Goal: Check status: Check status

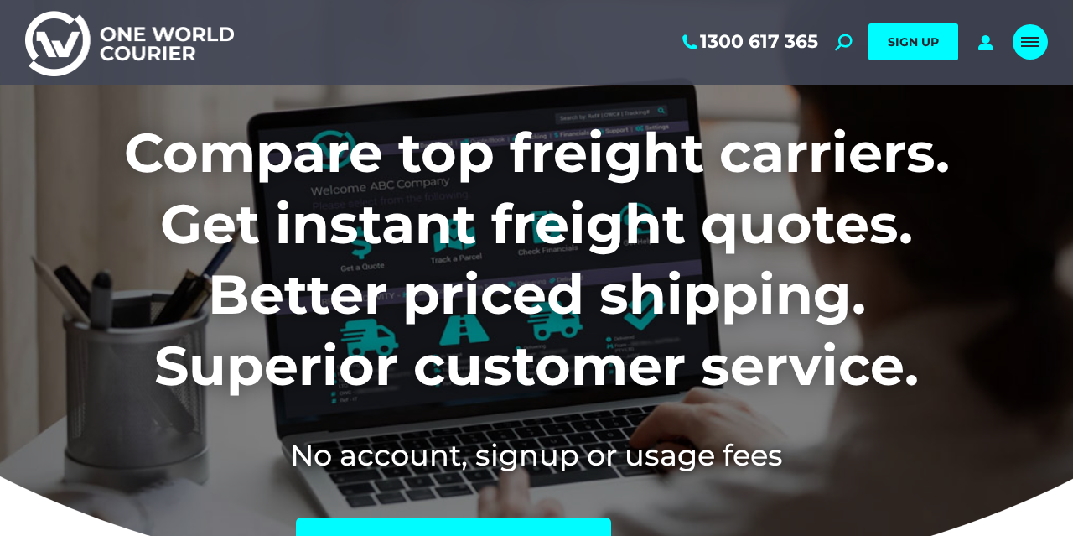
click at [1021, 42] on span "Mobile menu icon" at bounding box center [1030, 42] width 18 height 2
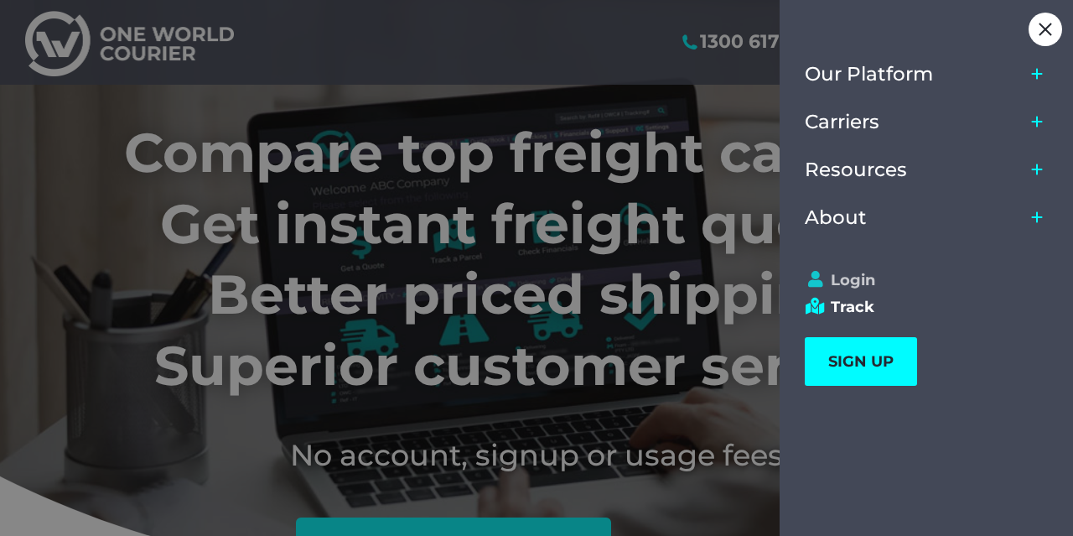
click at [843, 274] on link "Login" at bounding box center [919, 280] width 228 height 18
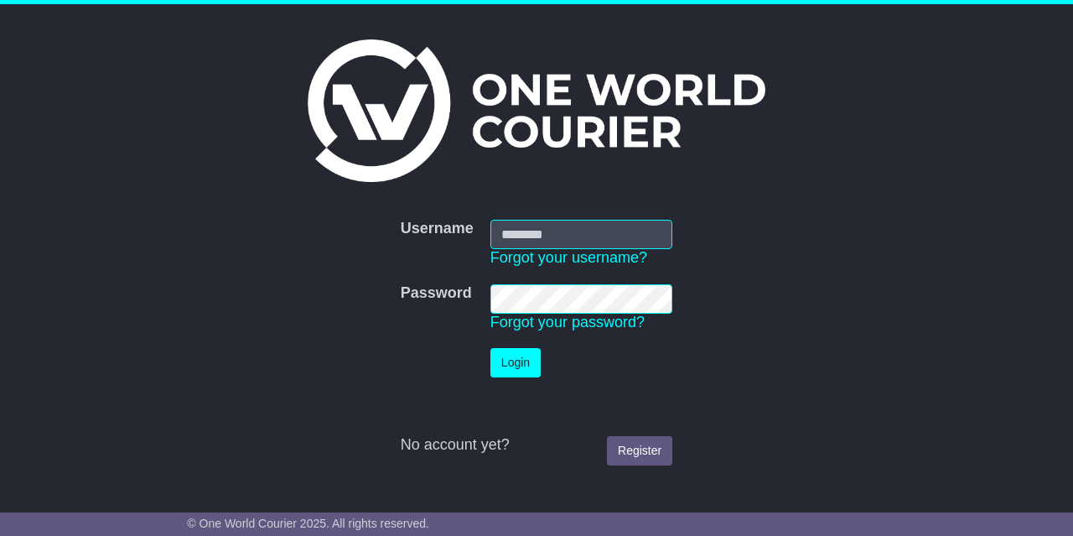
click at [574, 232] on input "Username" at bounding box center [582, 234] width 182 height 29
type input "**********"
click at [521, 365] on button "Login" at bounding box center [516, 362] width 50 height 29
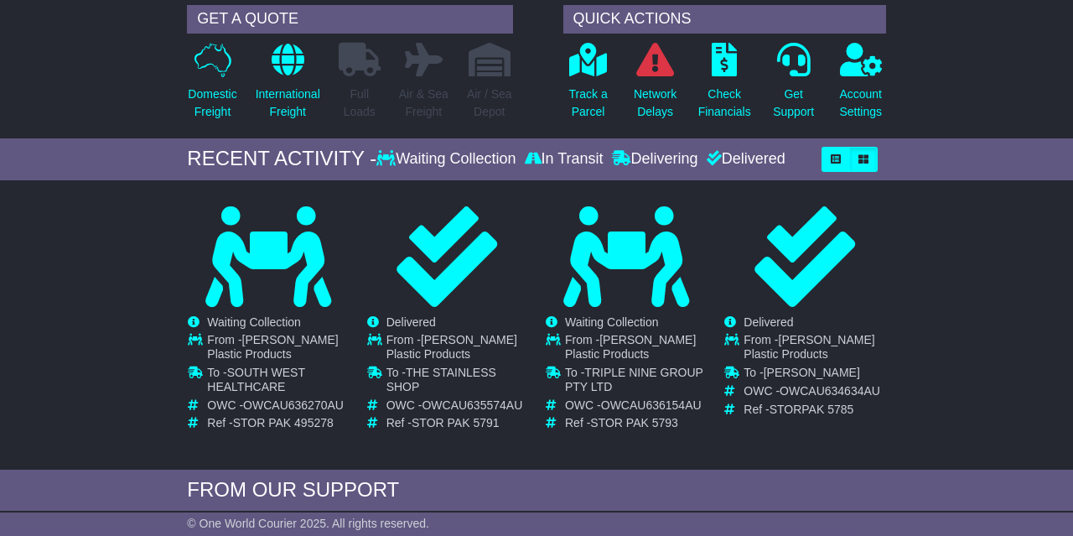
scroll to position [161, 0]
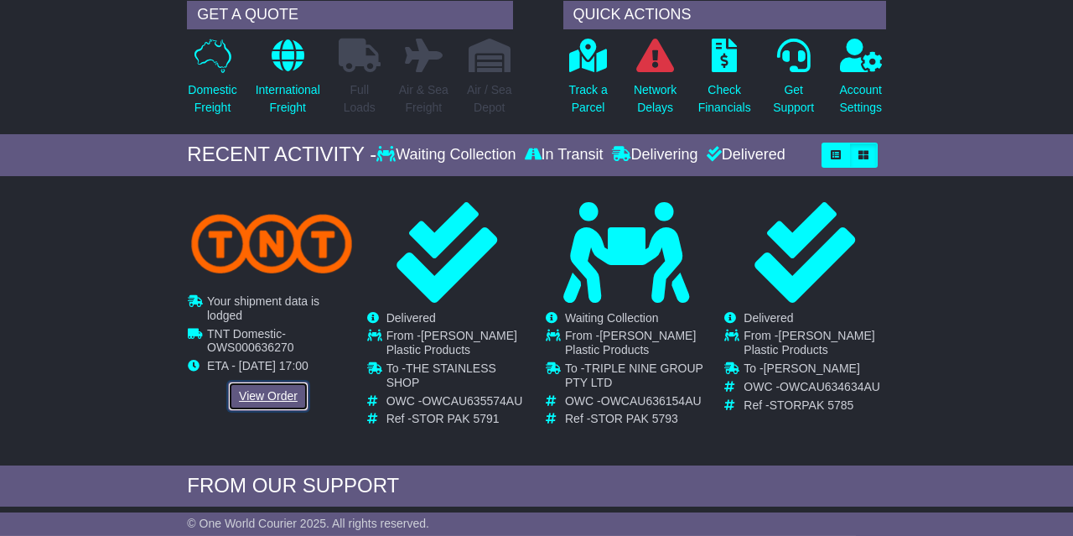
click at [260, 388] on link "View Order" at bounding box center [268, 396] width 80 height 29
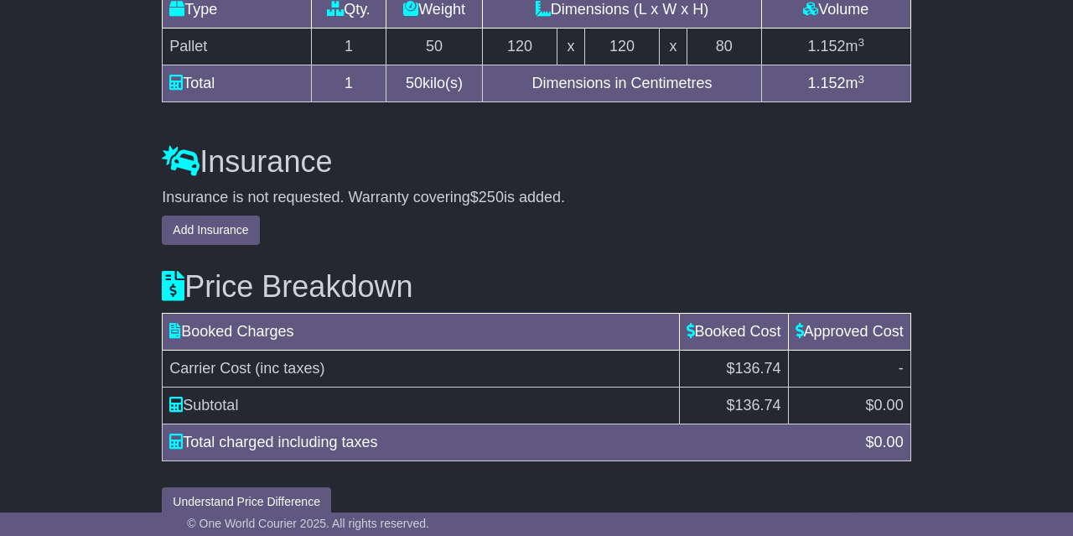
scroll to position [1795, 0]
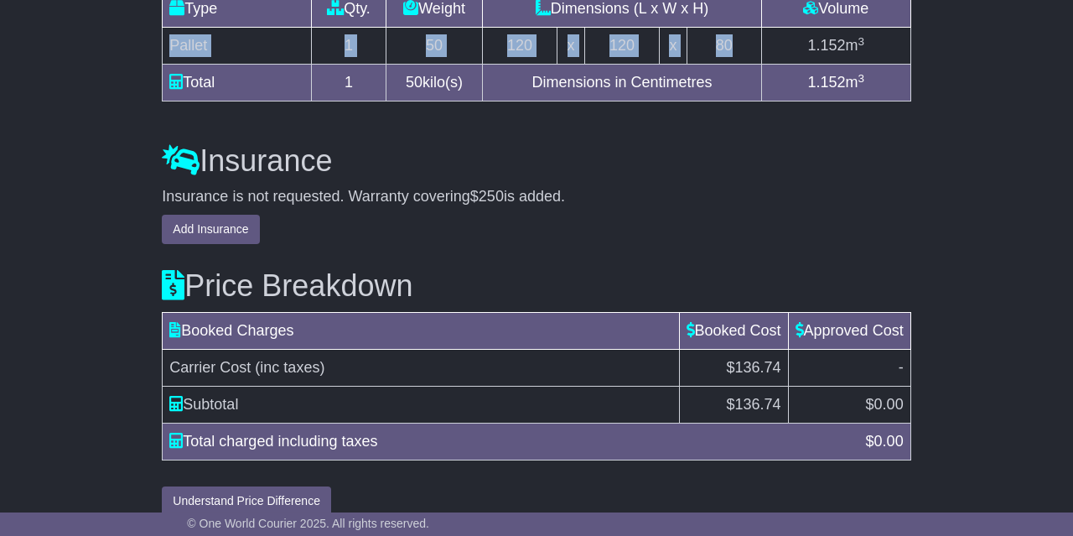
drag, startPoint x: 171, startPoint y: 61, endPoint x: 741, endPoint y: 57, distance: 570.2
click at [741, 57] on tr "Pallet 1 50 120 x 120 x 80 1.152 m 3" at bounding box center [537, 46] width 748 height 37
copy tr "Pallet 1 50 120 x 120 x 80"
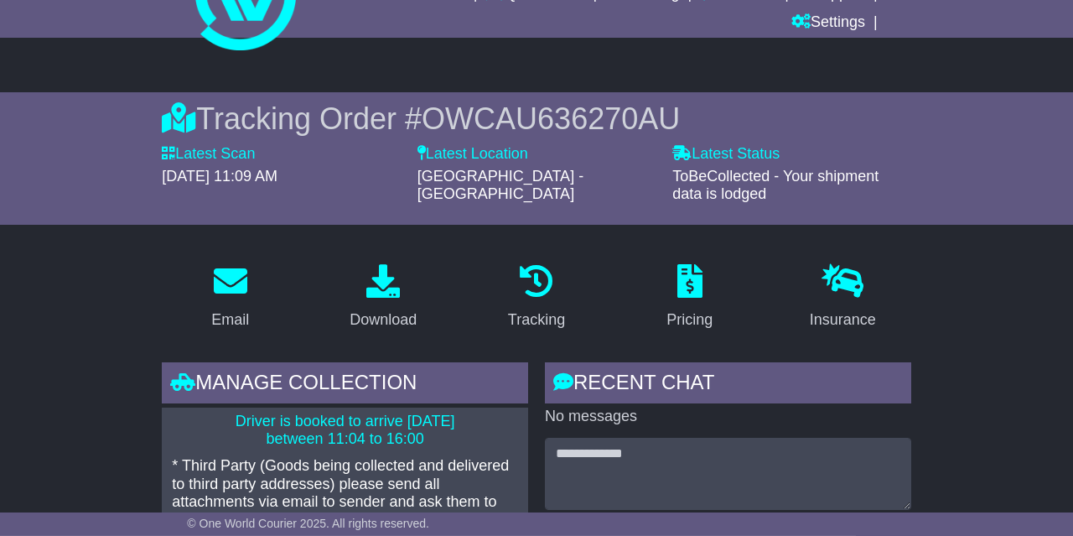
scroll to position [0, 0]
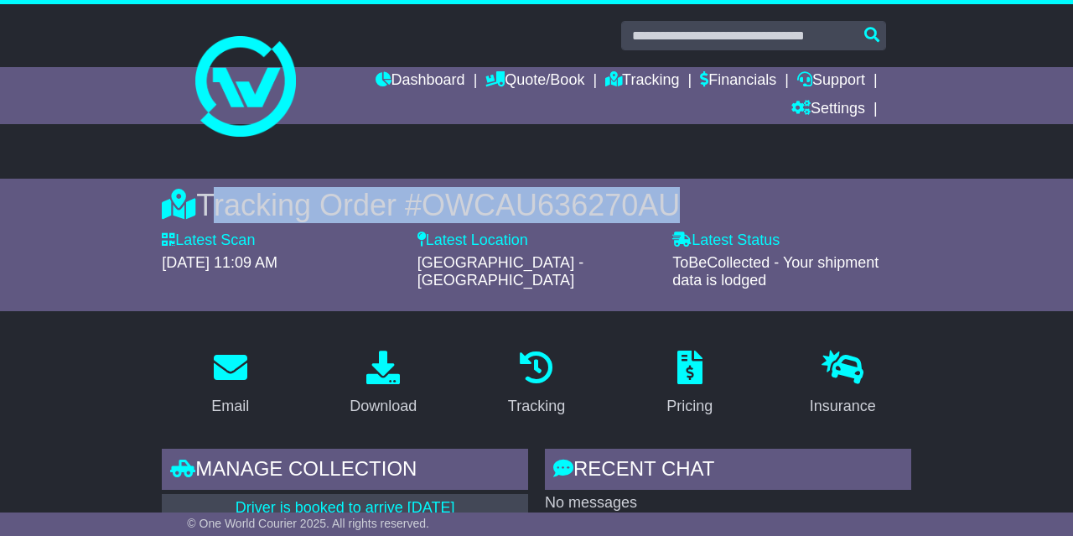
drag, startPoint x: 207, startPoint y: 202, endPoint x: 681, endPoint y: 197, distance: 473.8
click at [681, 197] on div "Tracking Order # OWCAU636270AU" at bounding box center [536, 205] width 749 height 36
copy div "Tracking Order # OWCAU636270AU"
click at [402, 78] on link "Dashboard" at bounding box center [421, 81] width 90 height 29
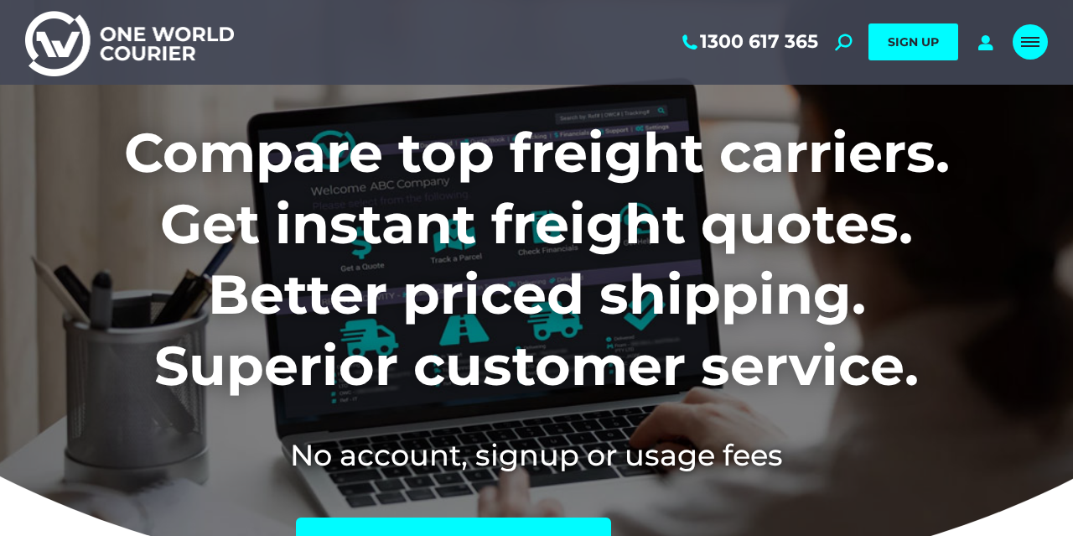
click at [1027, 35] on link "Mobile menu icon" at bounding box center [1030, 41] width 35 height 35
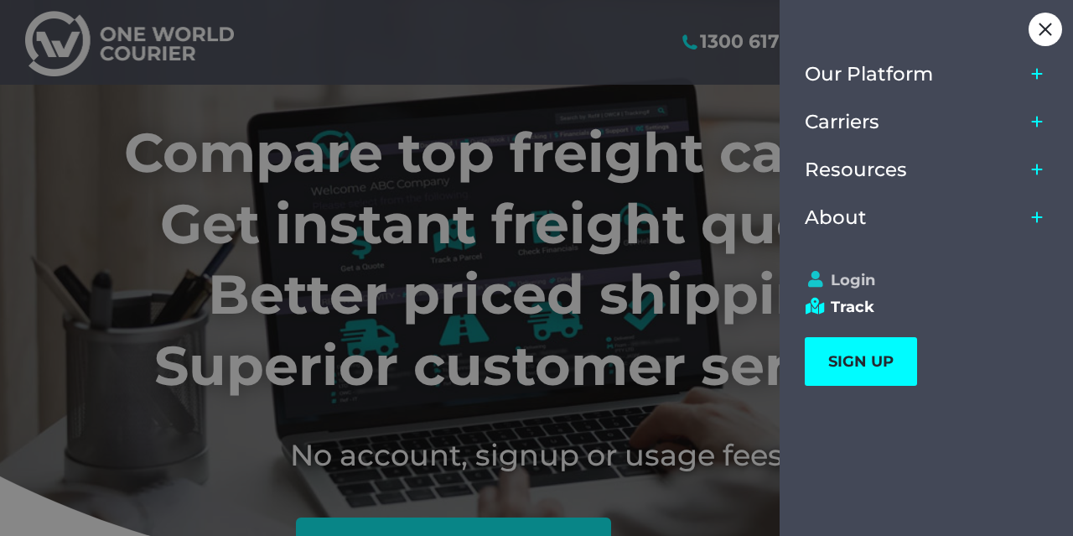
click at [859, 279] on link "Login" at bounding box center [919, 280] width 228 height 18
click at [861, 280] on link "Login" at bounding box center [919, 280] width 228 height 18
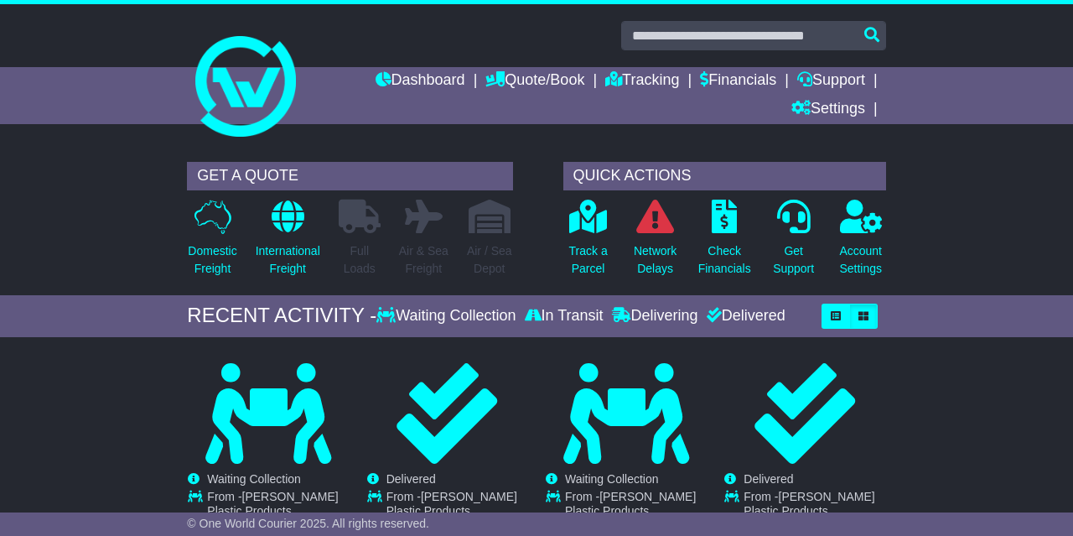
click at [631, 83] on link "Tracking" at bounding box center [642, 81] width 74 height 29
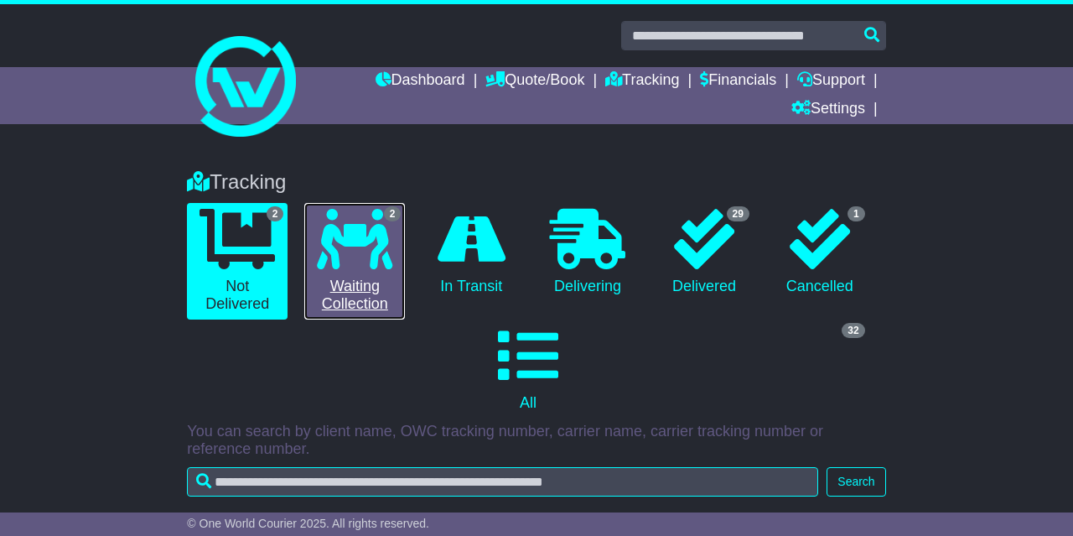
click at [340, 289] on link "2 Waiting Collection" at bounding box center [354, 261] width 101 height 117
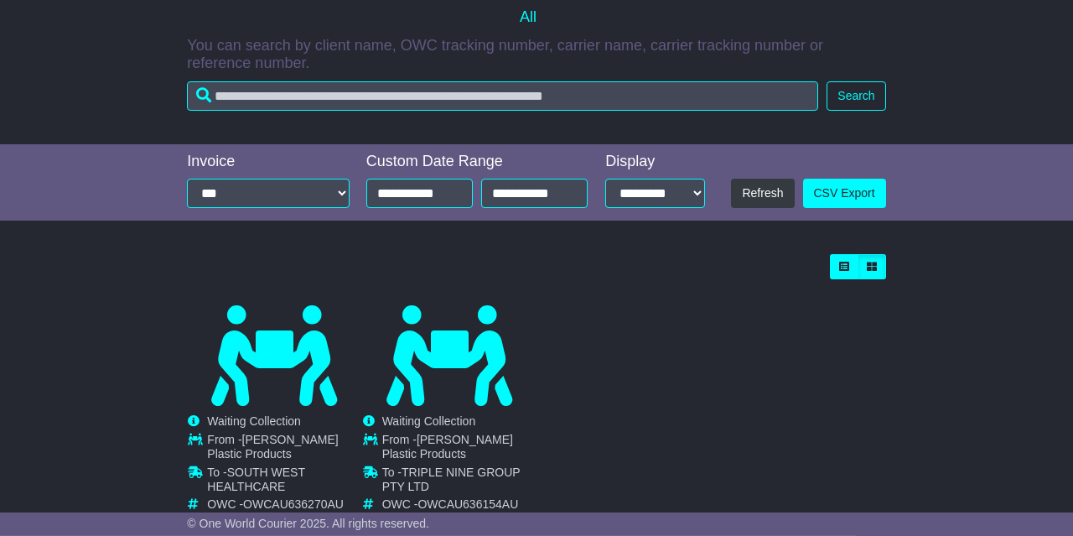
scroll to position [450, 0]
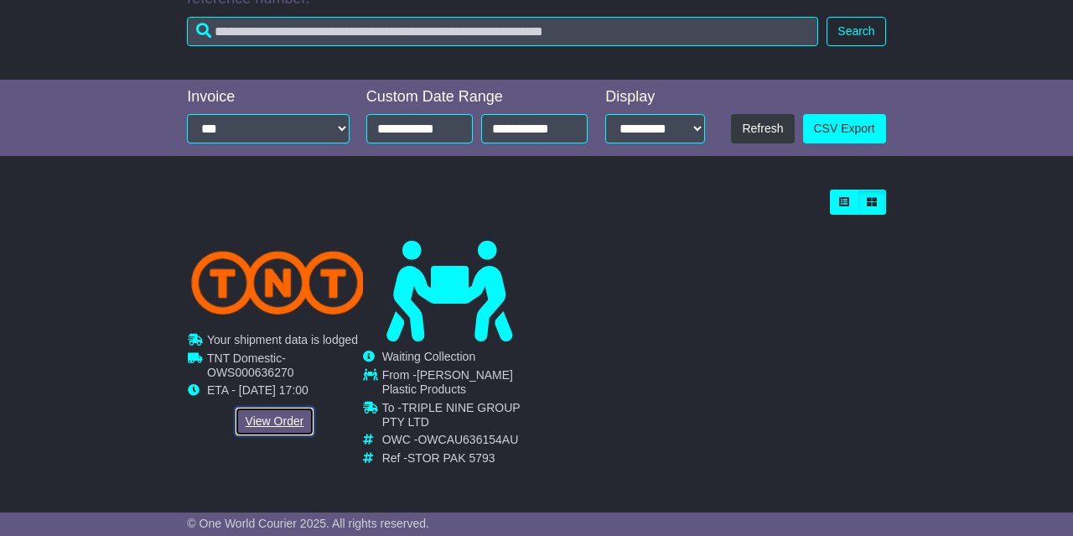
click at [274, 422] on link "View Order" at bounding box center [275, 421] width 80 height 29
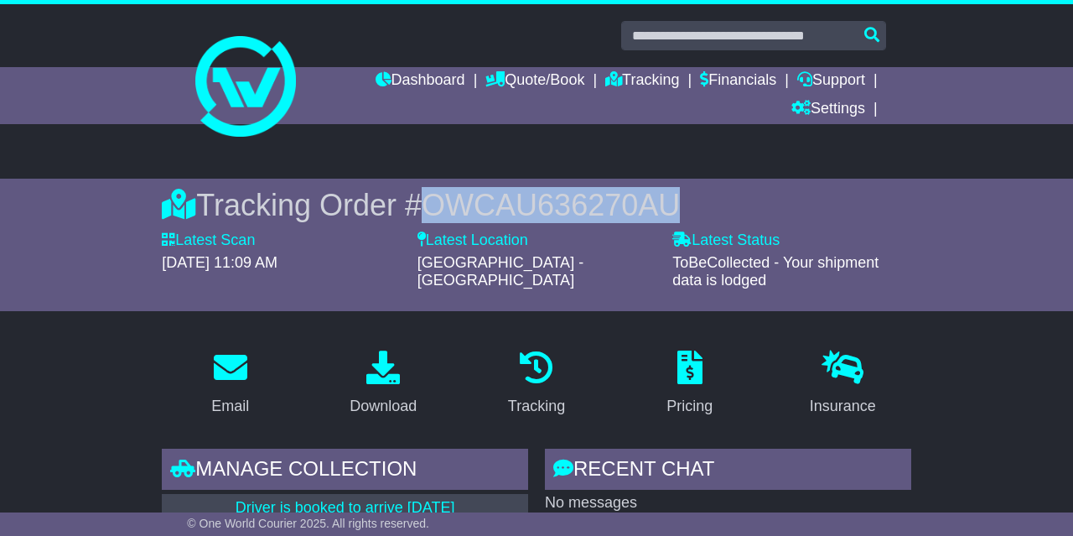
drag, startPoint x: 436, startPoint y: 200, endPoint x: 691, endPoint y: 200, distance: 254.9
click at [691, 200] on div "Tracking Order # OWCAU636270AU" at bounding box center [536, 205] width 749 height 36
copy span "OWCAU636270AU"
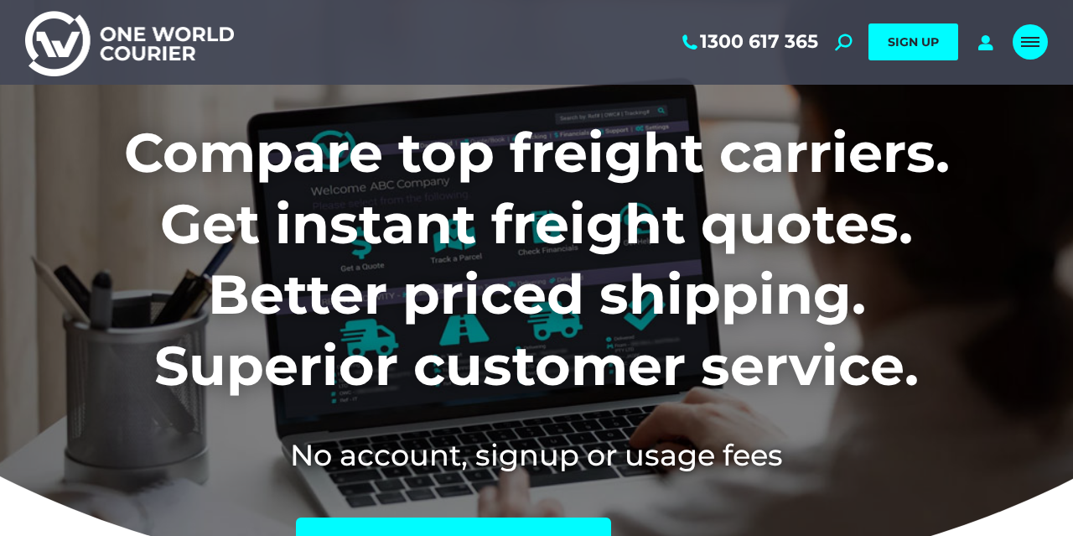
click at [1026, 38] on span "Mobile menu icon" at bounding box center [1030, 38] width 18 height 2
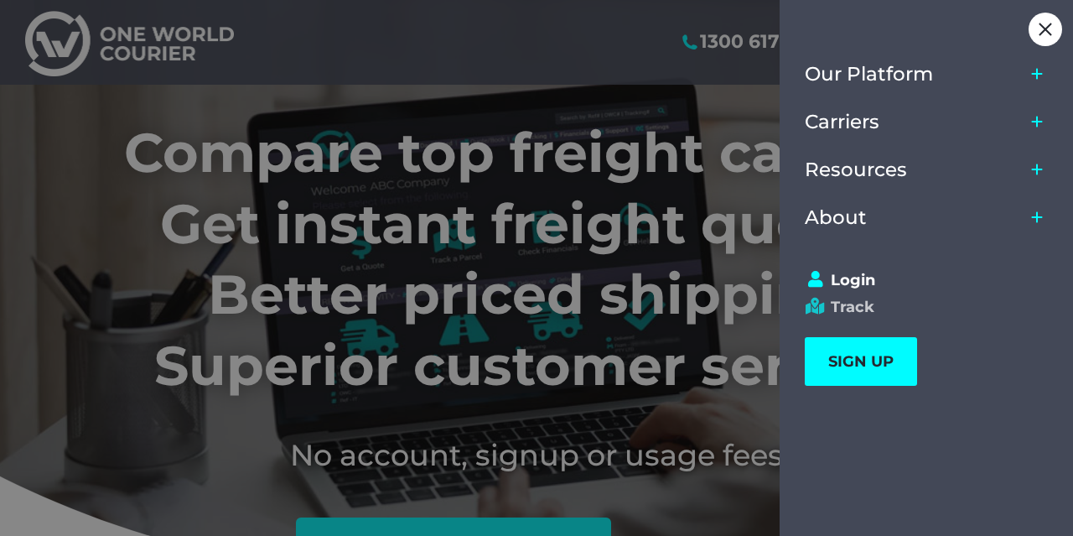
click at [853, 303] on link "Track" at bounding box center [919, 307] width 228 height 18
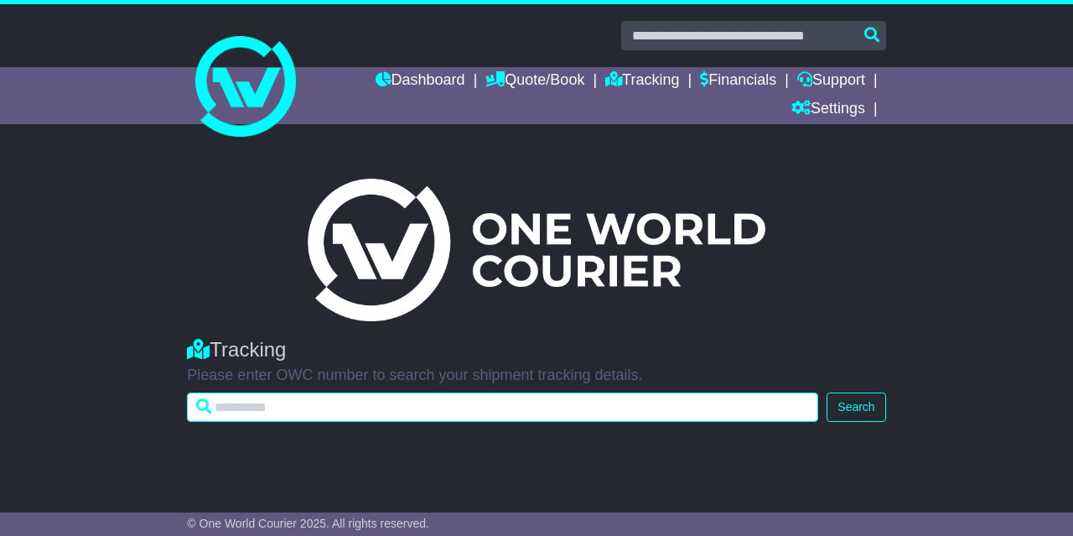
click at [509, 406] on input "text" at bounding box center [502, 406] width 631 height 29
paste input "**********"
type input "**********"
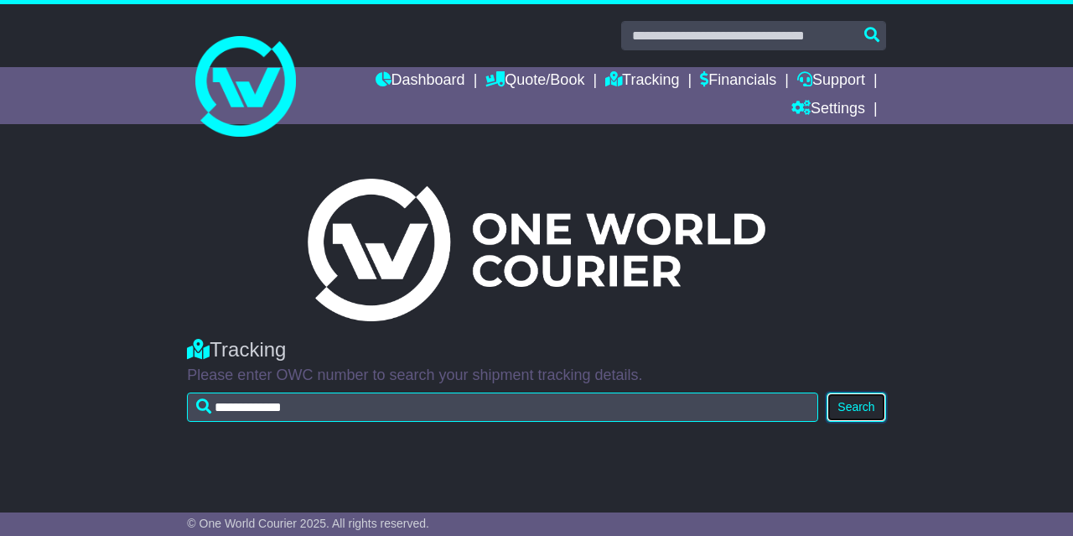
click at [870, 412] on button "Search" at bounding box center [856, 406] width 59 height 29
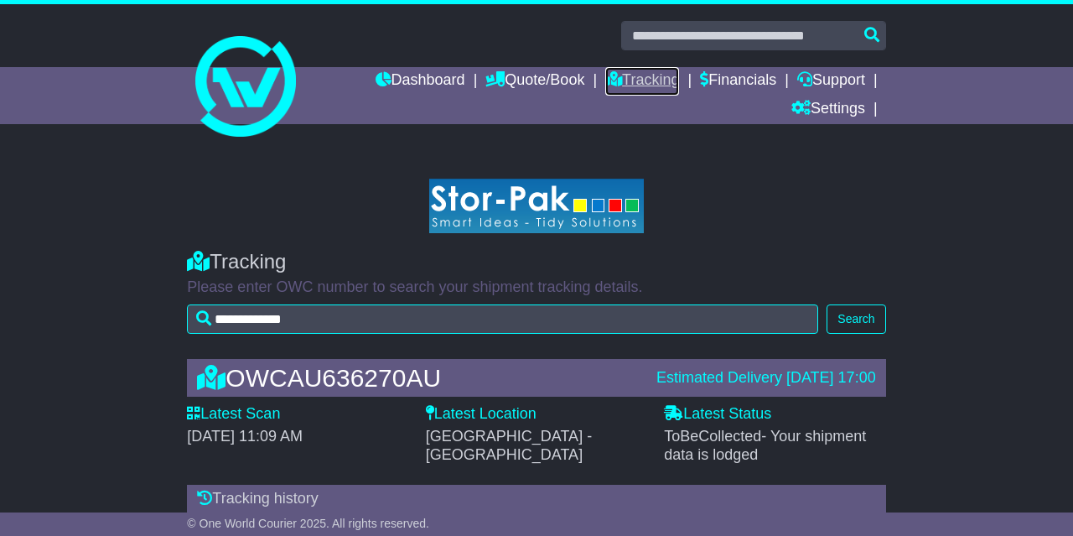
click at [629, 80] on link "Tracking" at bounding box center [642, 81] width 74 height 29
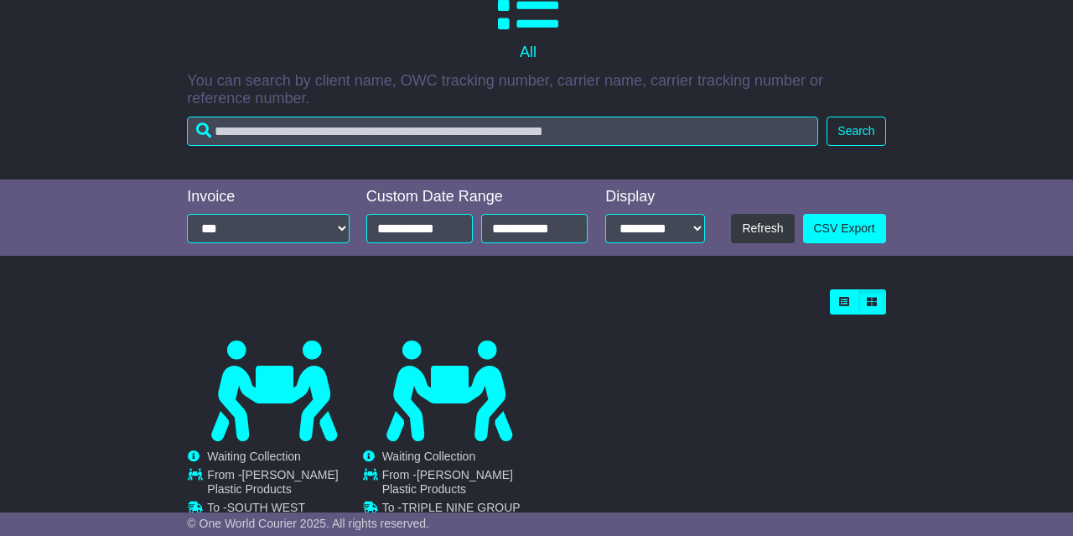
scroll to position [450, 0]
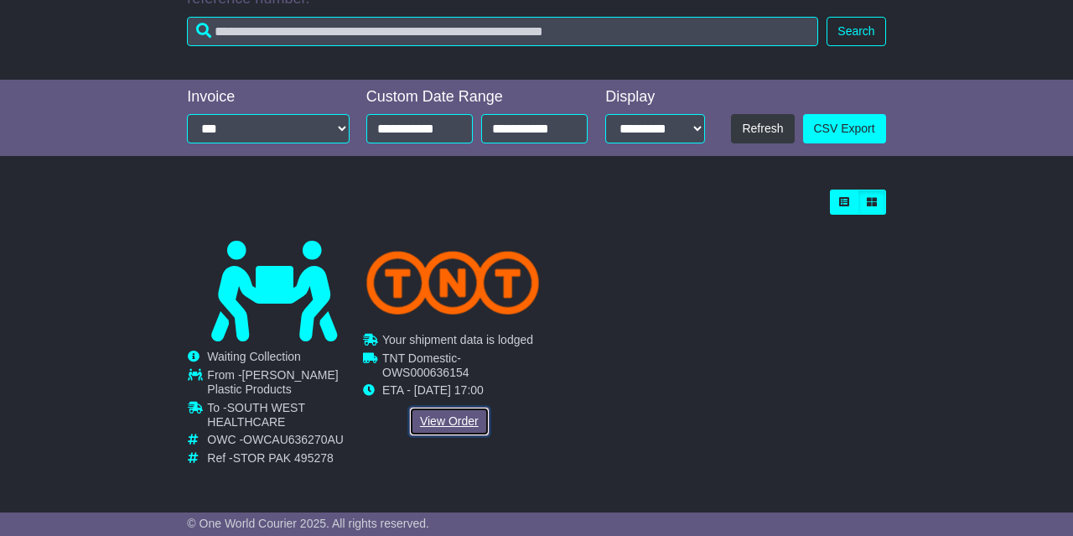
click at [452, 419] on link "View Order" at bounding box center [449, 421] width 80 height 29
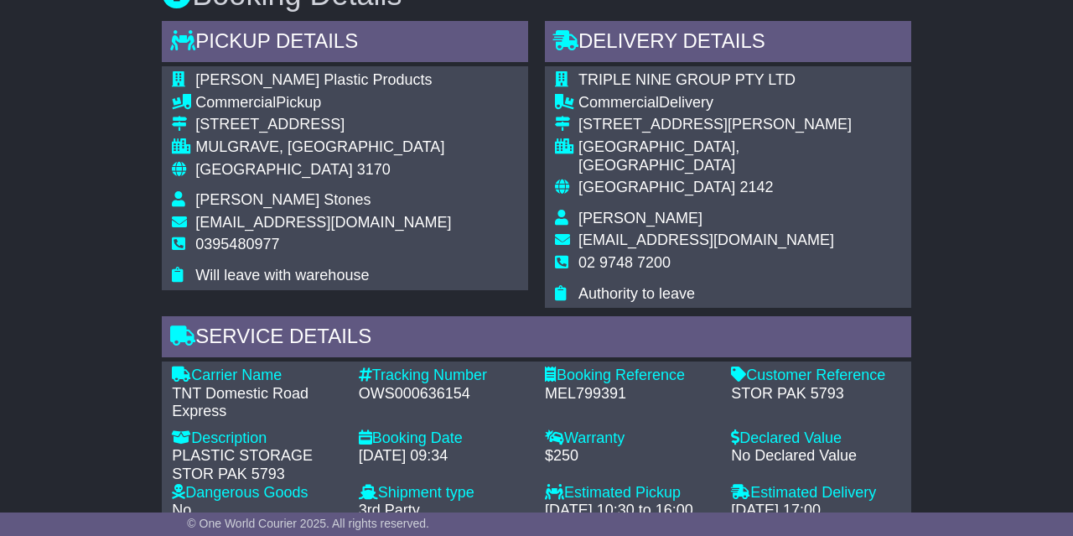
scroll to position [1184, 0]
drag, startPoint x: 361, startPoint y: 373, endPoint x: 468, endPoint y: 376, distance: 106.5
click at [468, 385] on div "OWS000636154" at bounding box center [443, 394] width 169 height 18
copy div "OWS000636154"
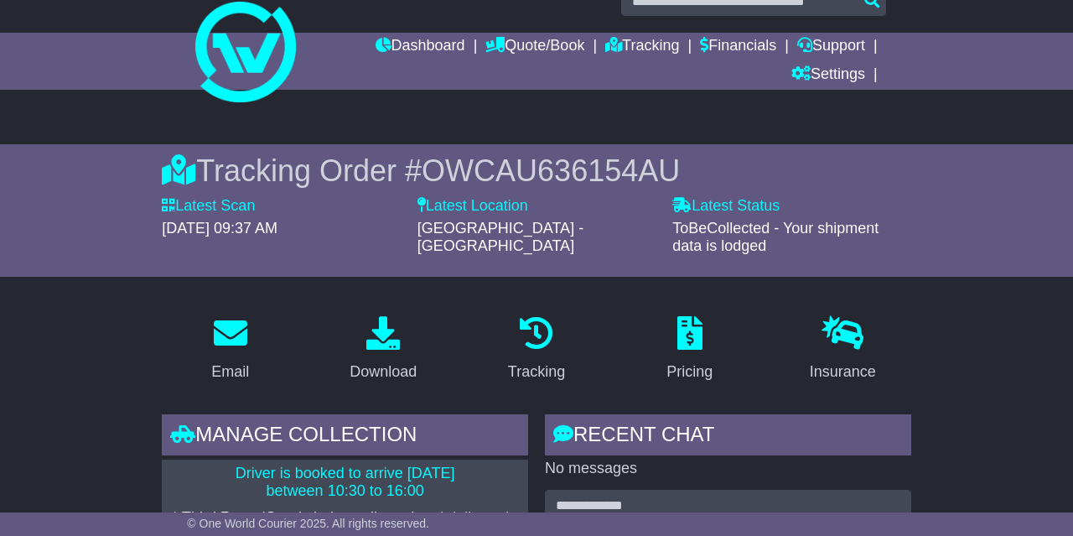
scroll to position [0, 0]
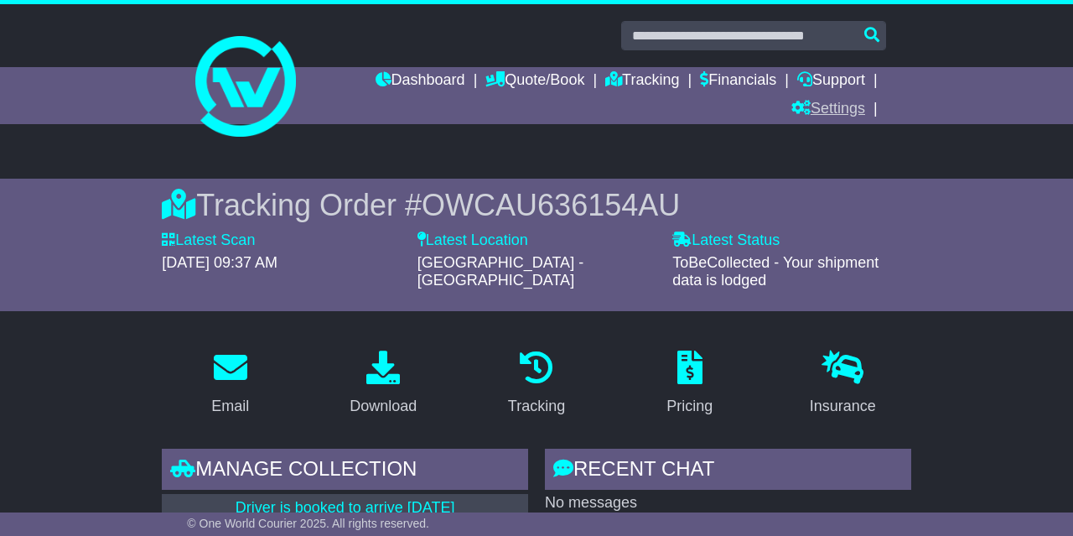
click at [833, 106] on link "Settings" at bounding box center [829, 110] width 74 height 29
click at [825, 140] on link "Settings" at bounding box center [858, 138] width 132 height 18
